Goal: Transaction & Acquisition: Purchase product/service

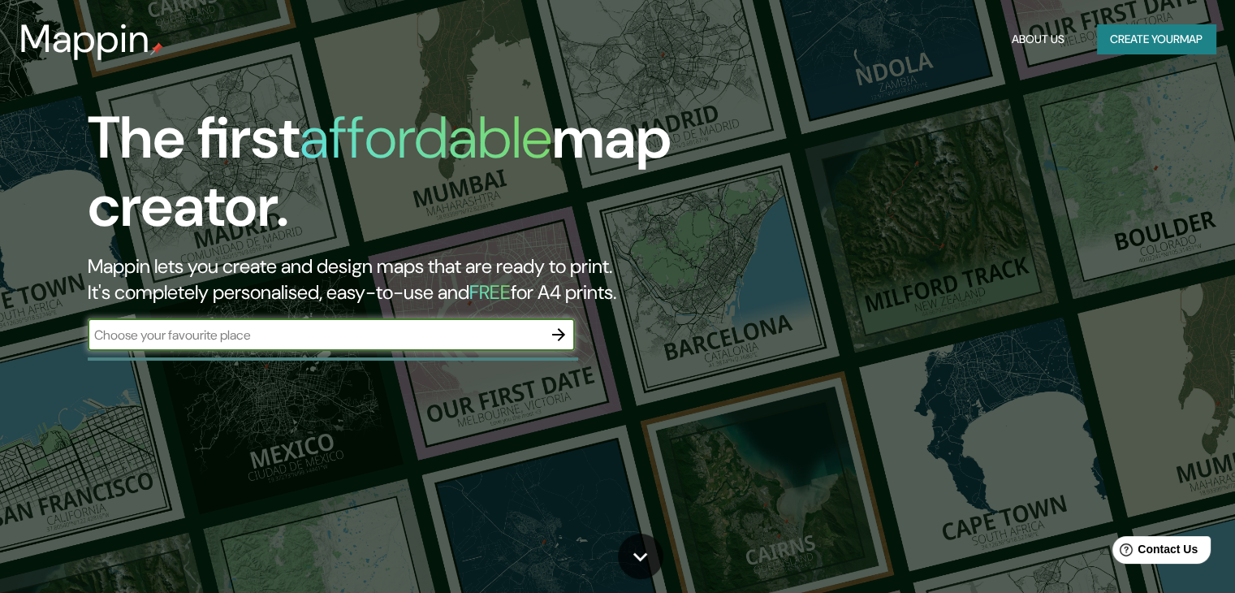
click at [1114, 39] on button "Create your map" at bounding box center [1156, 39] width 119 height 30
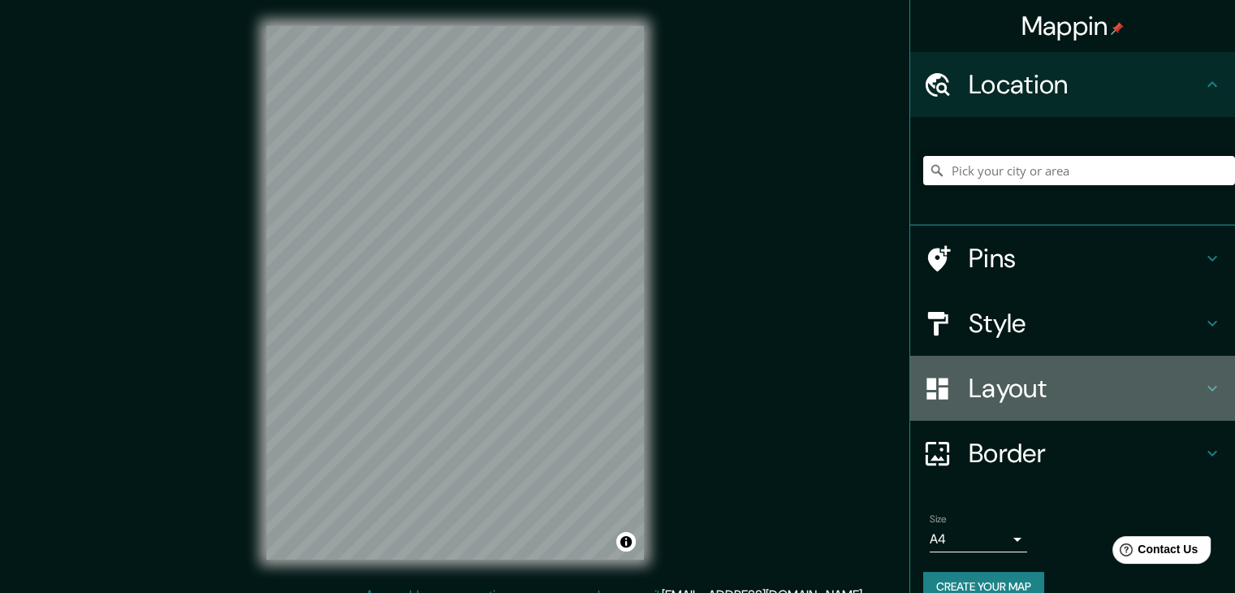
click at [1007, 381] on h4 "Layout" at bounding box center [1086, 388] width 234 height 32
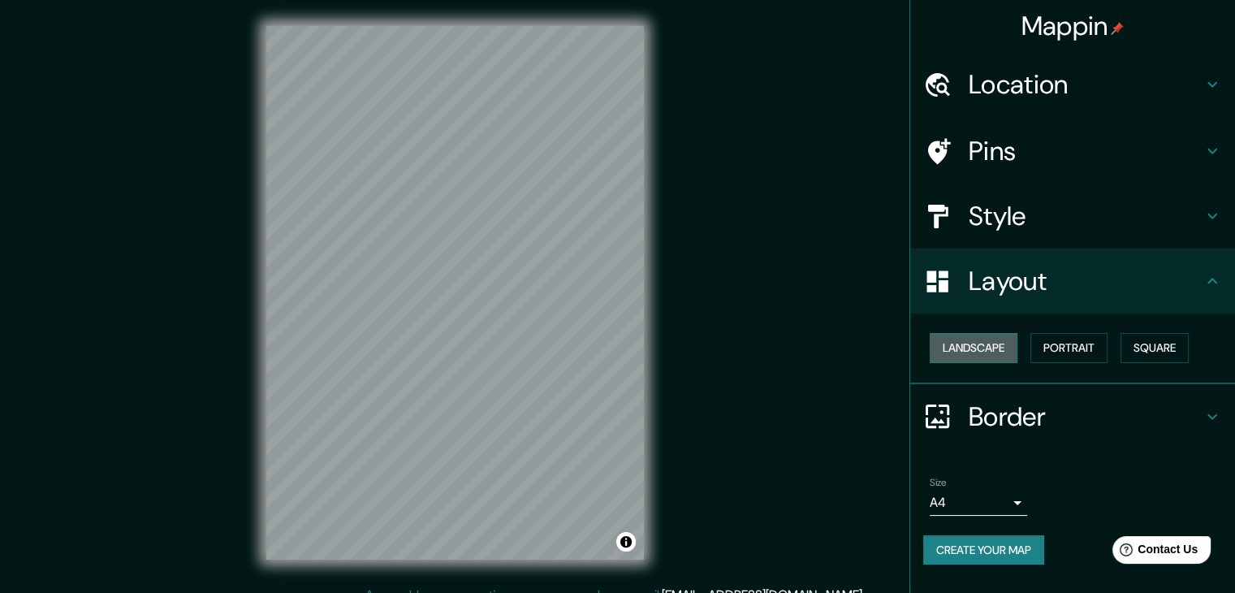
click at [1007, 350] on button "Landscape" at bounding box center [974, 348] width 88 height 30
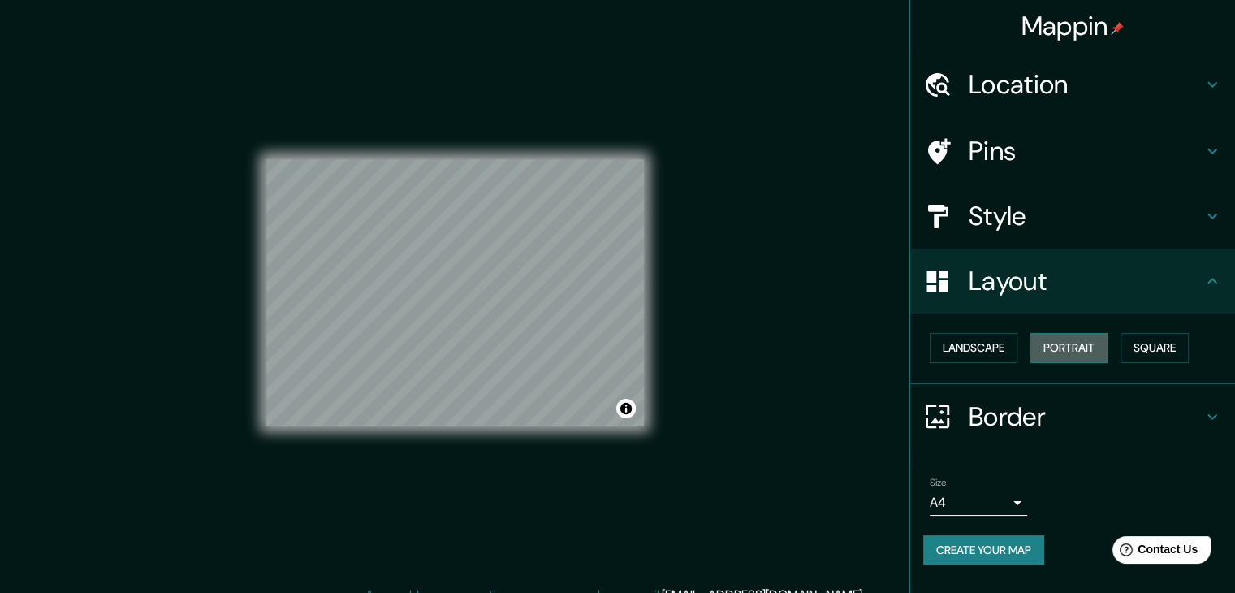
click at [1101, 353] on button "Portrait" at bounding box center [1069, 348] width 77 height 30
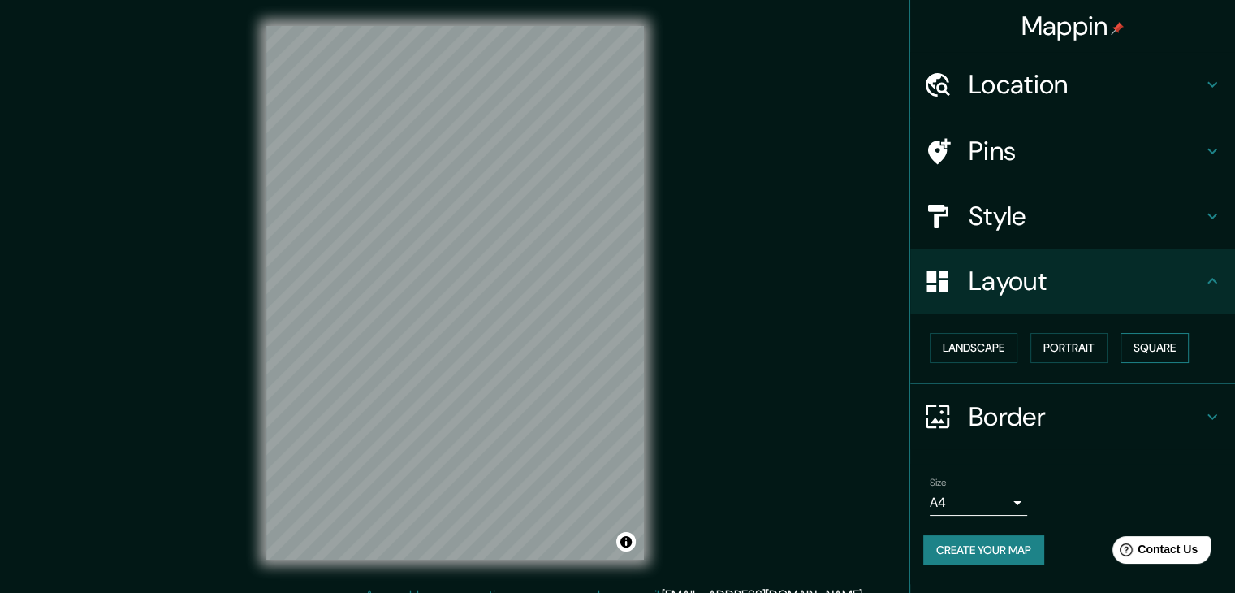
click at [1185, 348] on button "Square" at bounding box center [1155, 348] width 68 height 30
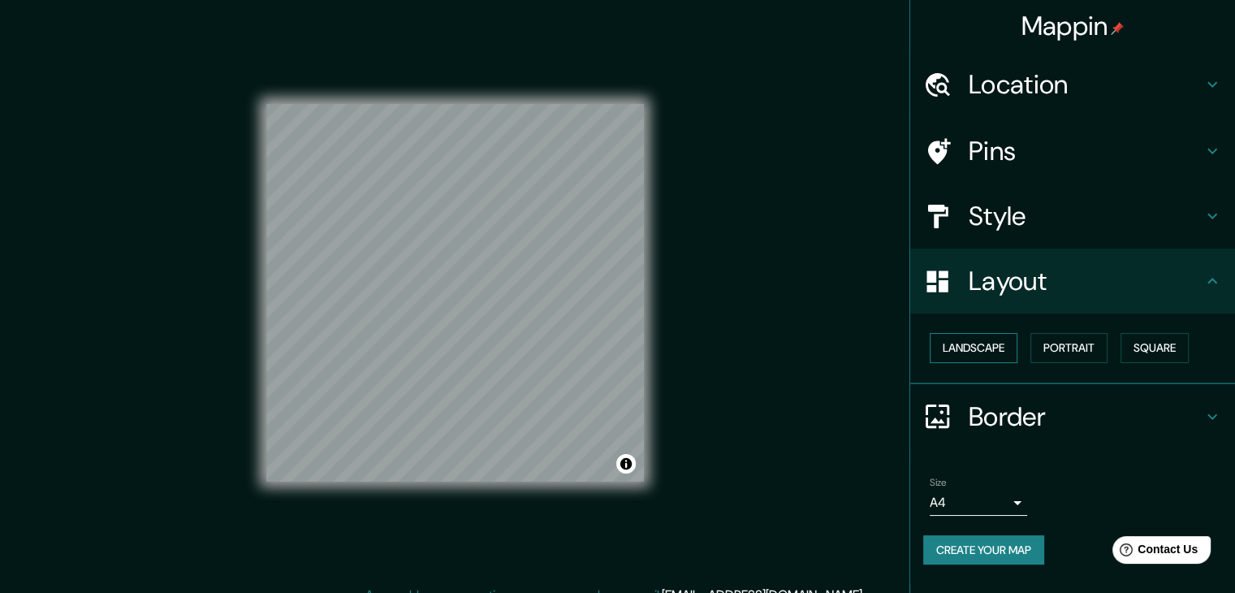
click at [971, 345] on button "Landscape" at bounding box center [974, 348] width 88 height 30
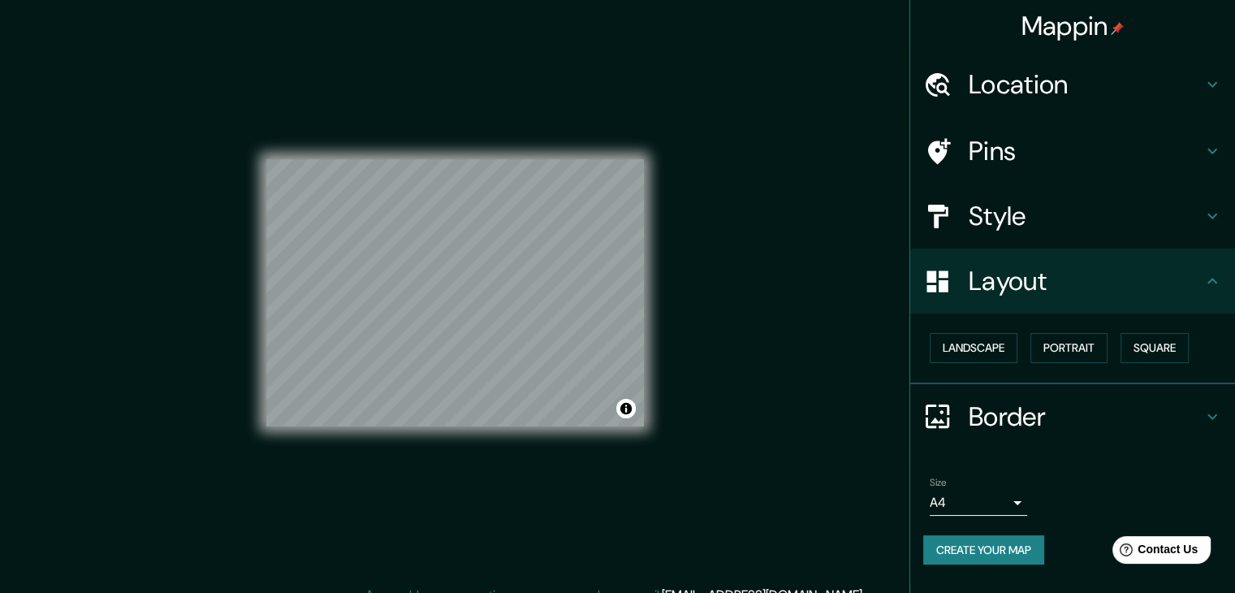
click at [1066, 93] on h4 "Location" at bounding box center [1086, 84] width 234 height 32
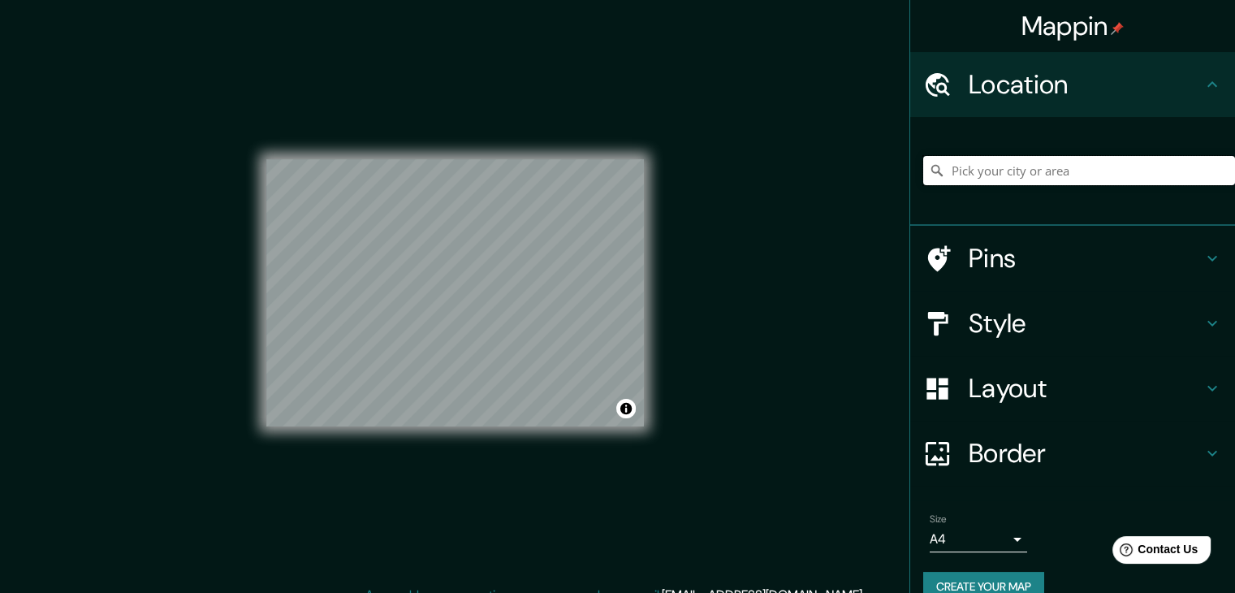
click at [1070, 173] on input "Pick your city or area" at bounding box center [1080, 170] width 312 height 29
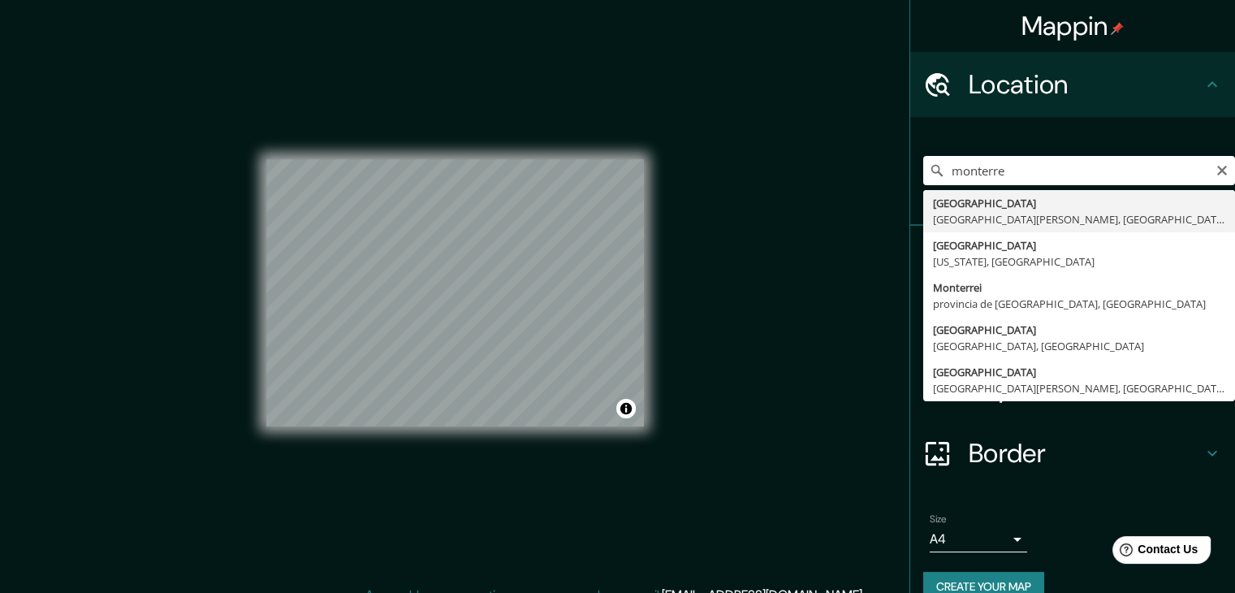
type input "[GEOGRAPHIC_DATA], [GEOGRAPHIC_DATA][PERSON_NAME], [GEOGRAPHIC_DATA]"
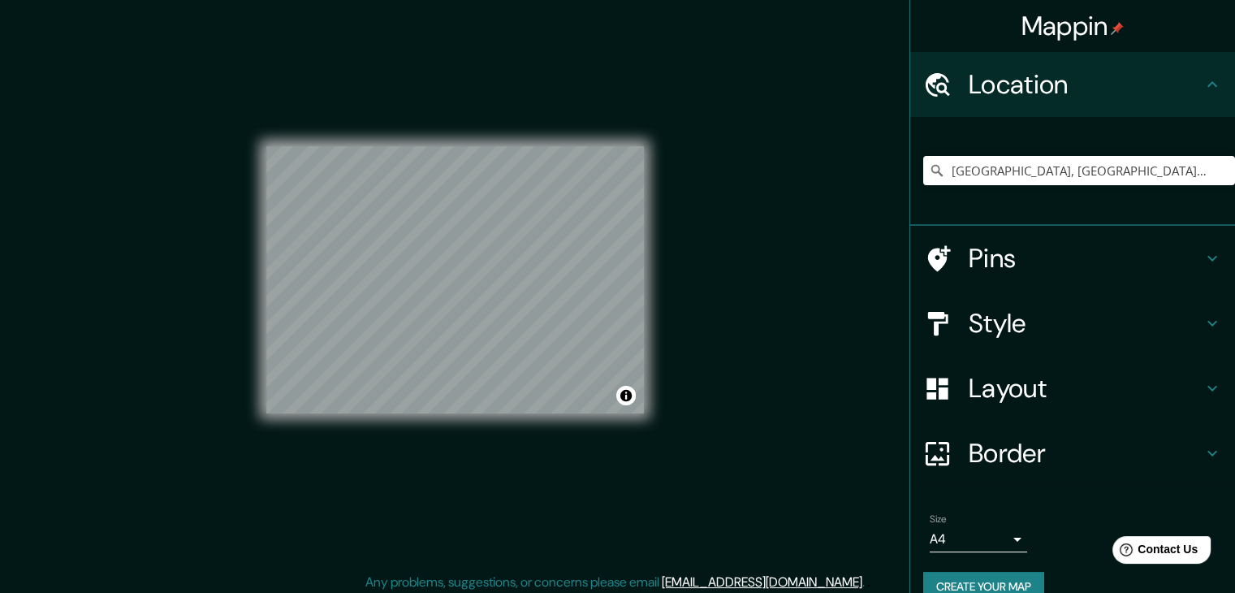
scroll to position [19, 0]
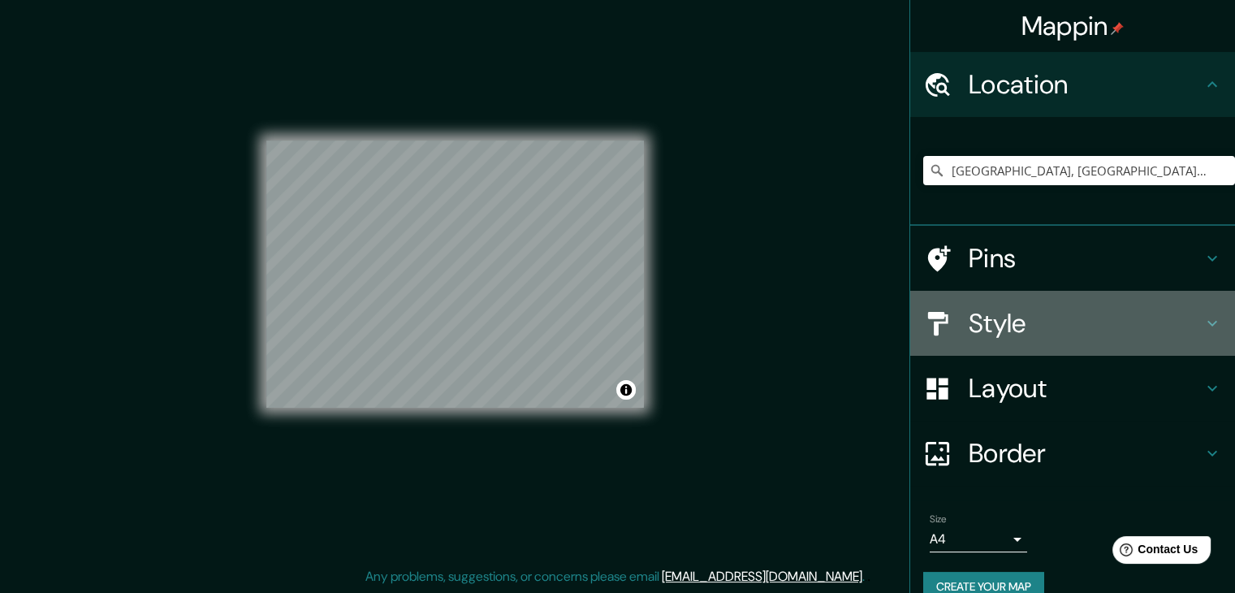
click at [1088, 320] on h4 "Style" at bounding box center [1086, 323] width 234 height 32
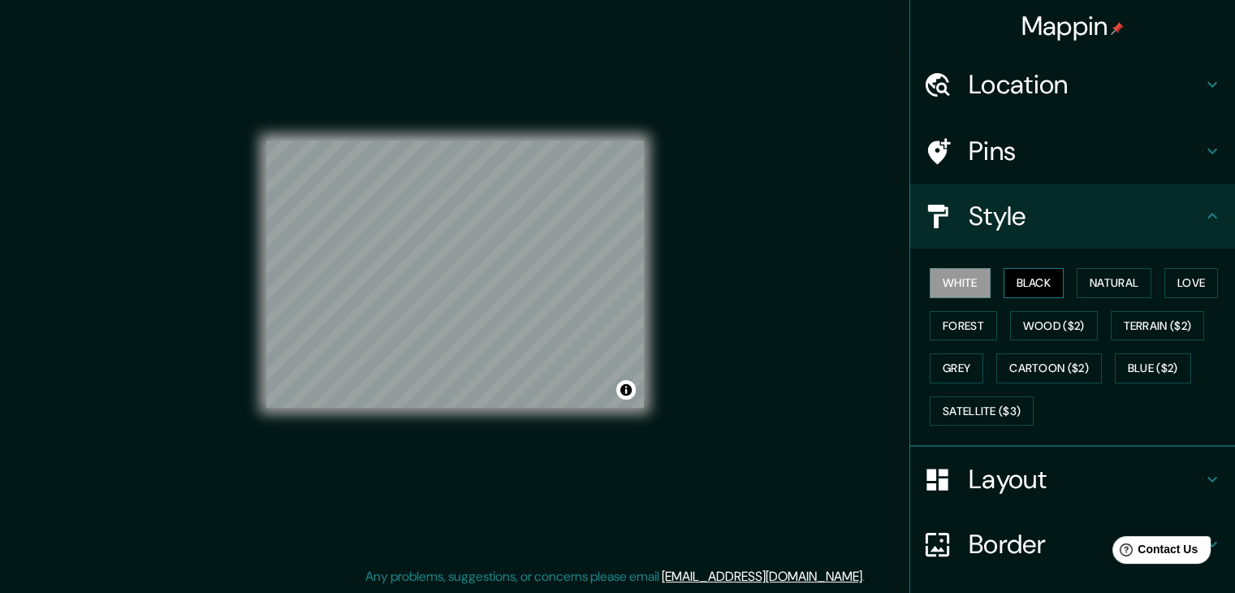
click at [1031, 287] on button "Black" at bounding box center [1034, 283] width 61 height 30
click at [1094, 283] on button "Natural" at bounding box center [1114, 283] width 75 height 30
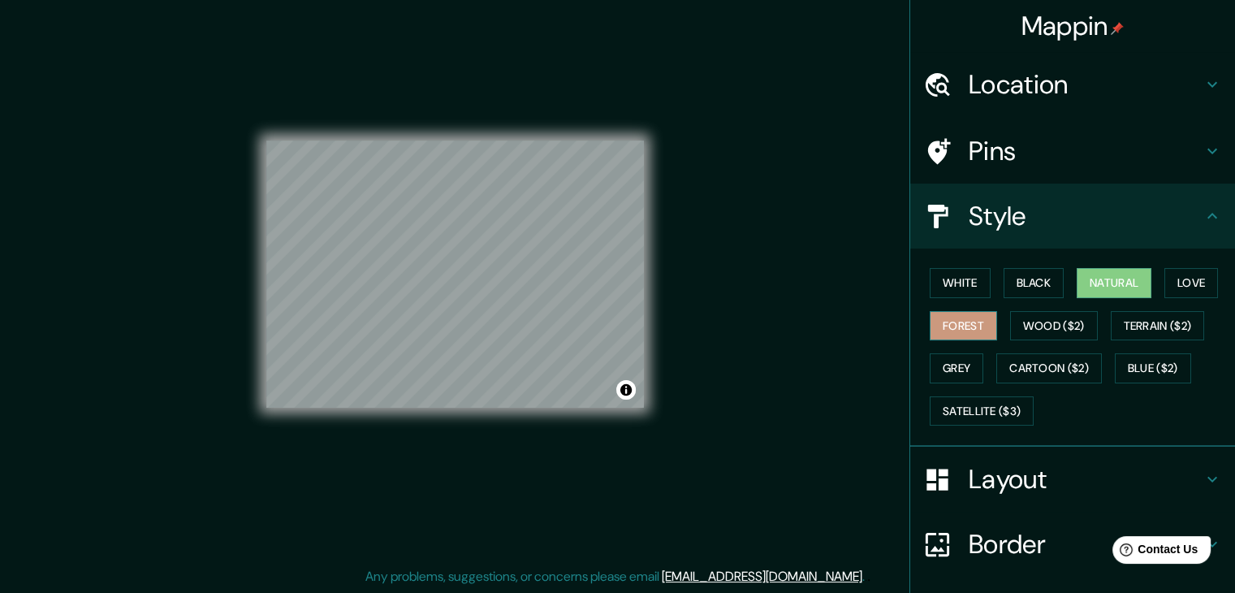
click at [944, 319] on button "Forest" at bounding box center [963, 326] width 67 height 30
click at [1168, 292] on button "Love" at bounding box center [1192, 283] width 54 height 30
click at [1102, 270] on button "Natural" at bounding box center [1114, 283] width 75 height 30
click at [1062, 225] on h4 "Style" at bounding box center [1086, 216] width 234 height 32
click at [1026, 482] on h4 "Layout" at bounding box center [1086, 479] width 234 height 32
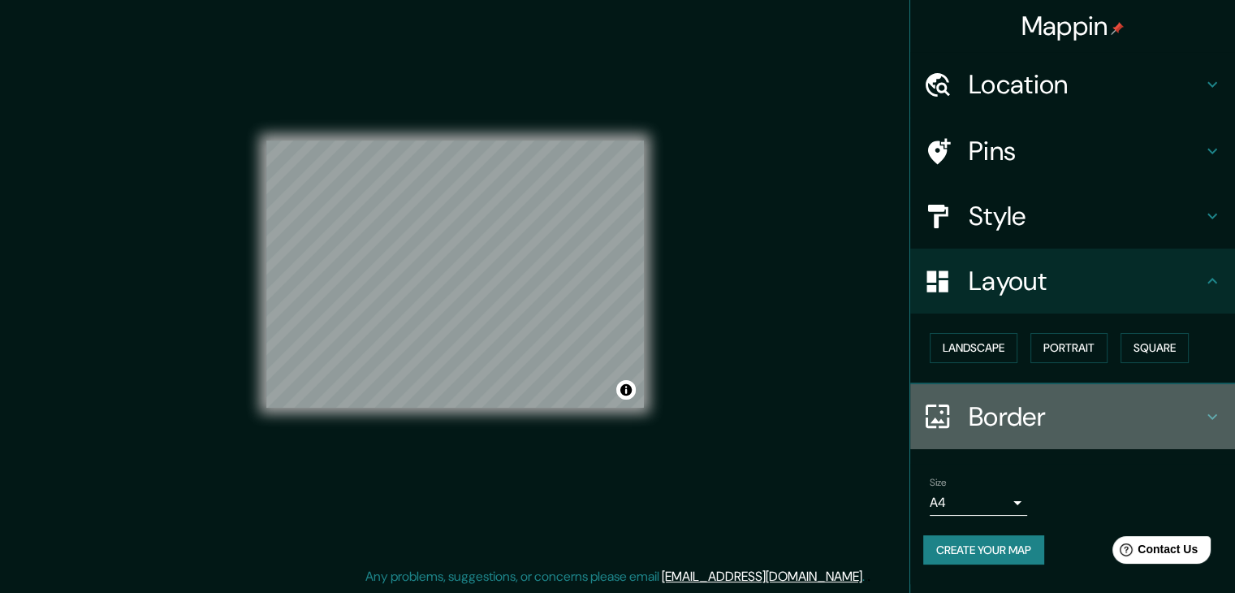
click at [1027, 425] on h4 "Border" at bounding box center [1086, 416] width 234 height 32
